Goal: Navigation & Orientation: Find specific page/section

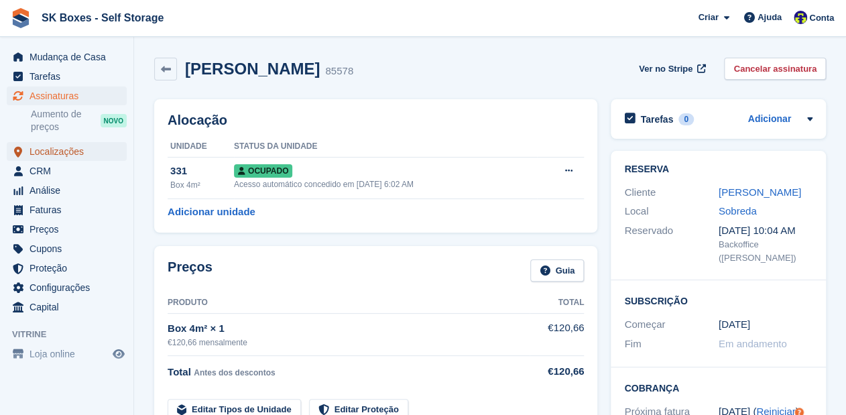
click at [54, 151] on span "Localizações" at bounding box center [70, 151] width 80 height 19
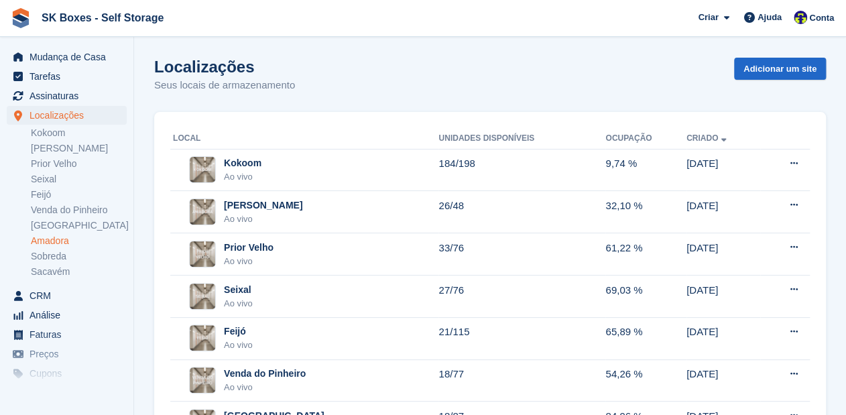
click at [67, 241] on link "Amadora" at bounding box center [79, 241] width 96 height 13
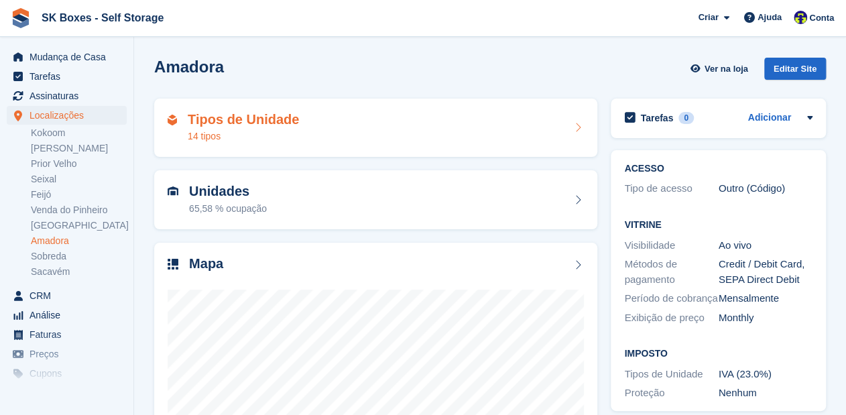
click at [215, 115] on h2 "Tipos de Unidade" at bounding box center [243, 119] width 111 height 15
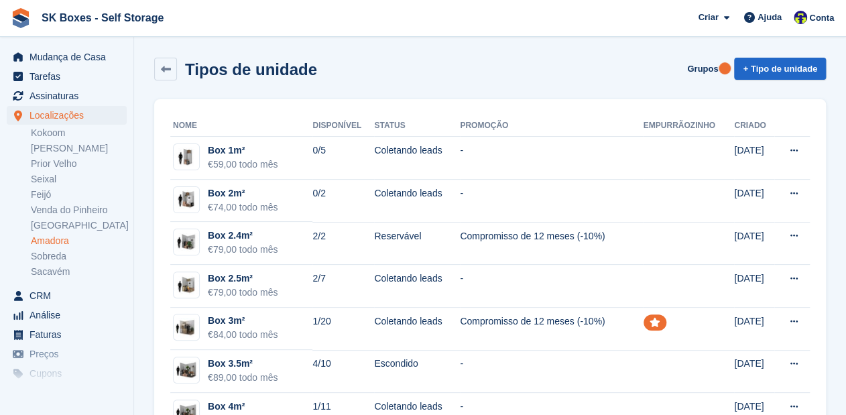
drag, startPoint x: 166, startPoint y: 69, endPoint x: 193, endPoint y: 103, distance: 43.5
click at [167, 68] on icon at bounding box center [166, 69] width 10 height 10
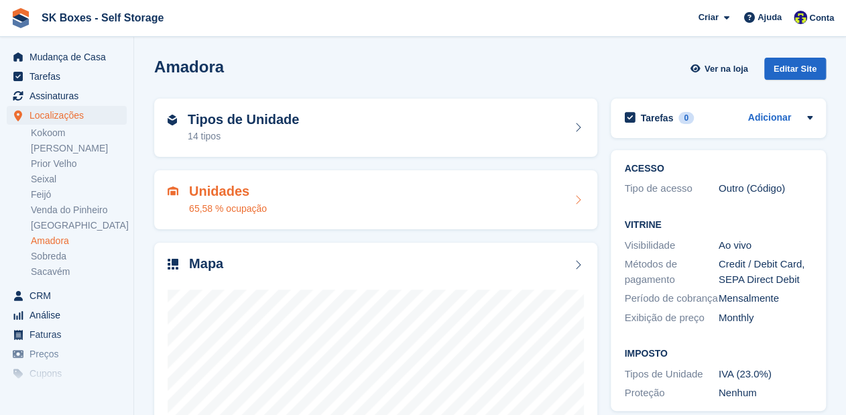
click at [582, 200] on icon at bounding box center [577, 199] width 13 height 11
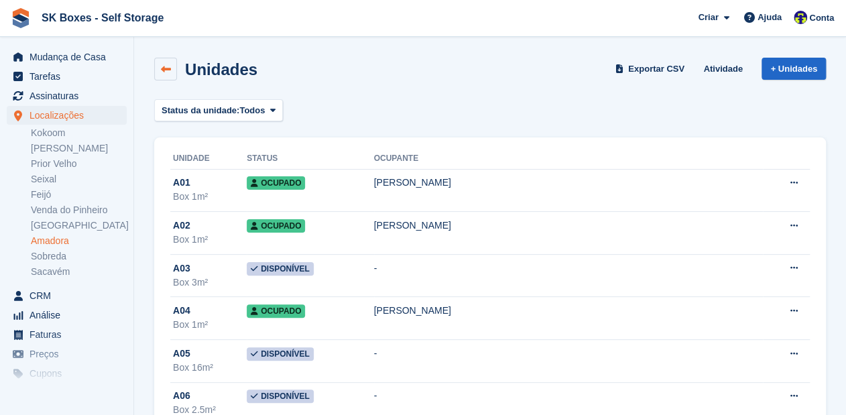
click at [166, 64] on icon at bounding box center [166, 69] width 10 height 10
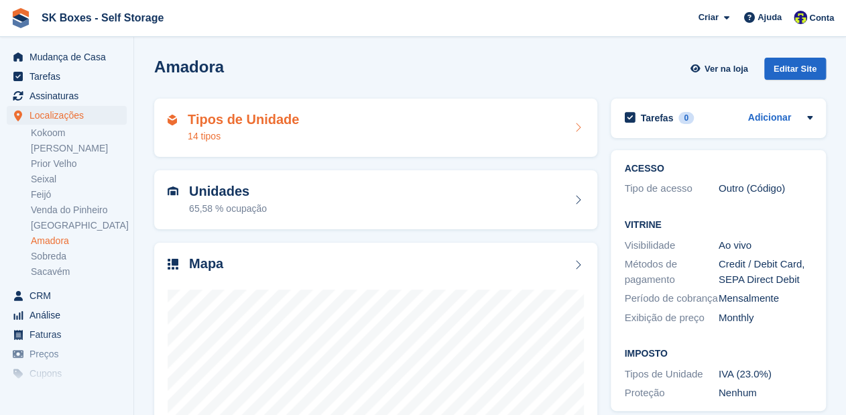
click at [246, 116] on h2 "Tipos de Unidade" at bounding box center [243, 119] width 111 height 15
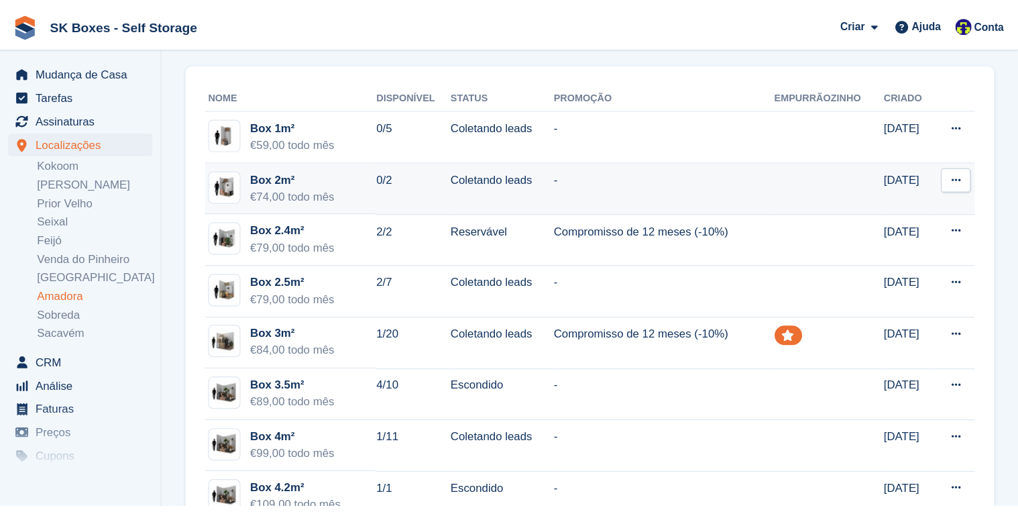
scroll to position [54, 0]
